Goal: Register for event/course

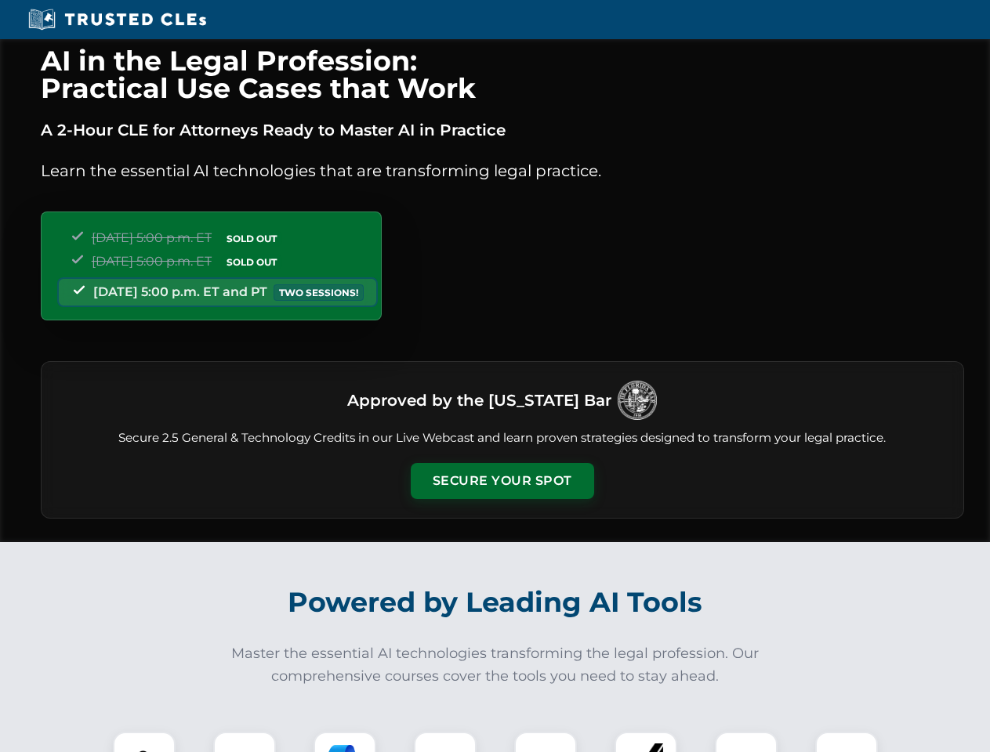
click at [502, 481] on button "Secure Your Spot" at bounding box center [502, 481] width 183 height 36
click at [144, 742] on img at bounding box center [143, 763] width 45 height 45
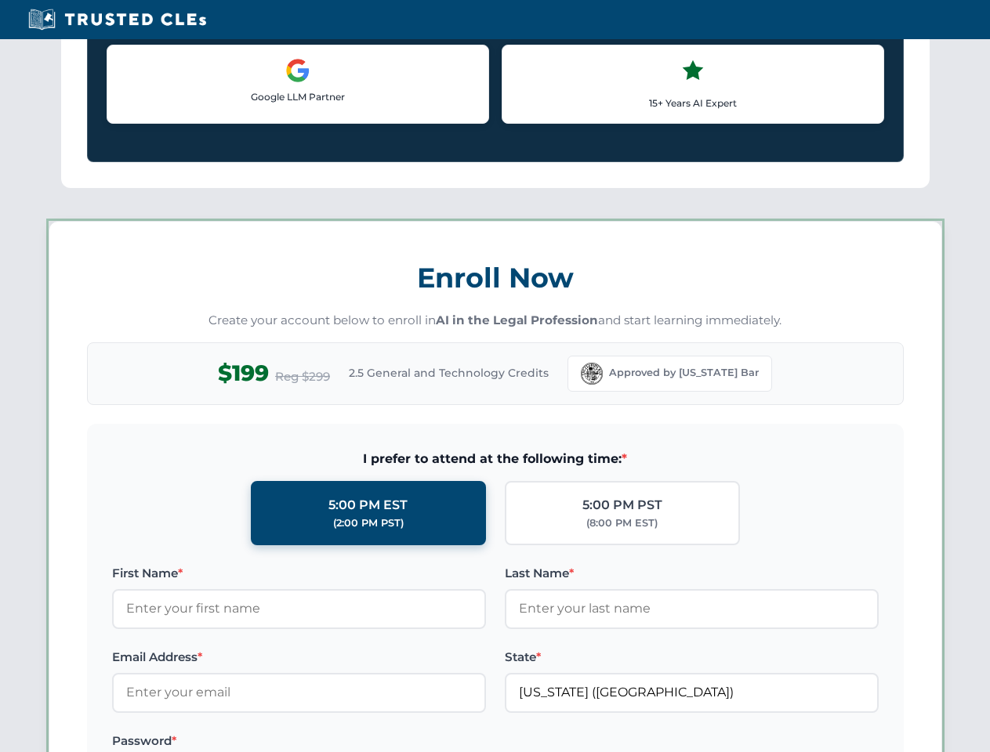
click at [345, 742] on label "Password *" at bounding box center [299, 741] width 374 height 19
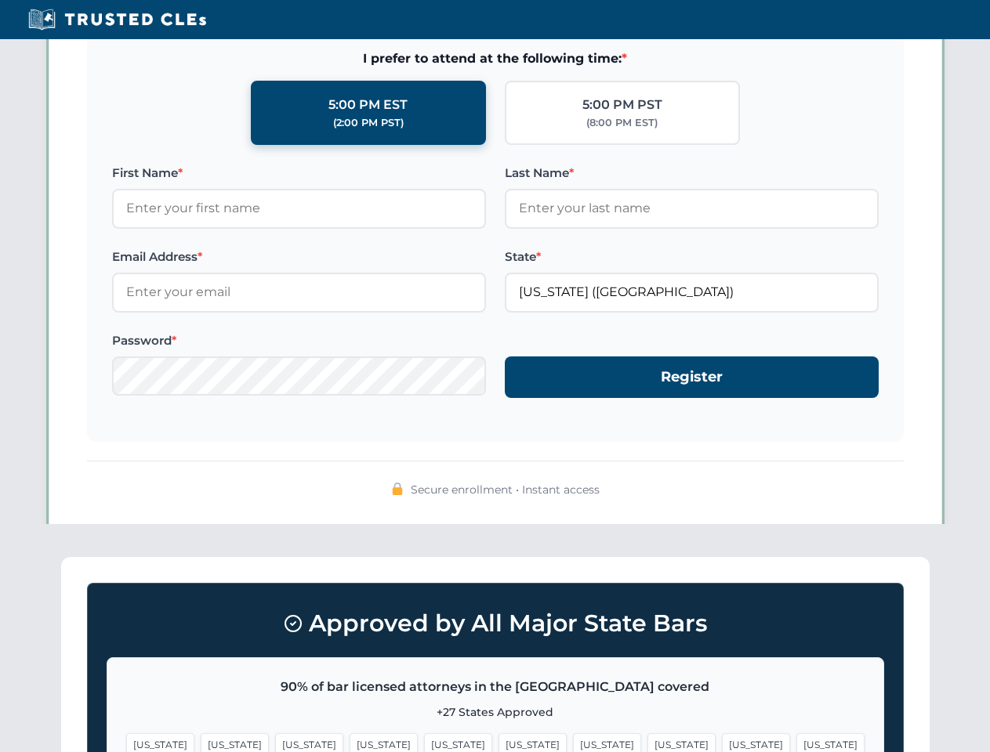
click at [722, 742] on span "[US_STATE]" at bounding box center [756, 744] width 68 height 23
